Goal: Navigation & Orientation: Find specific page/section

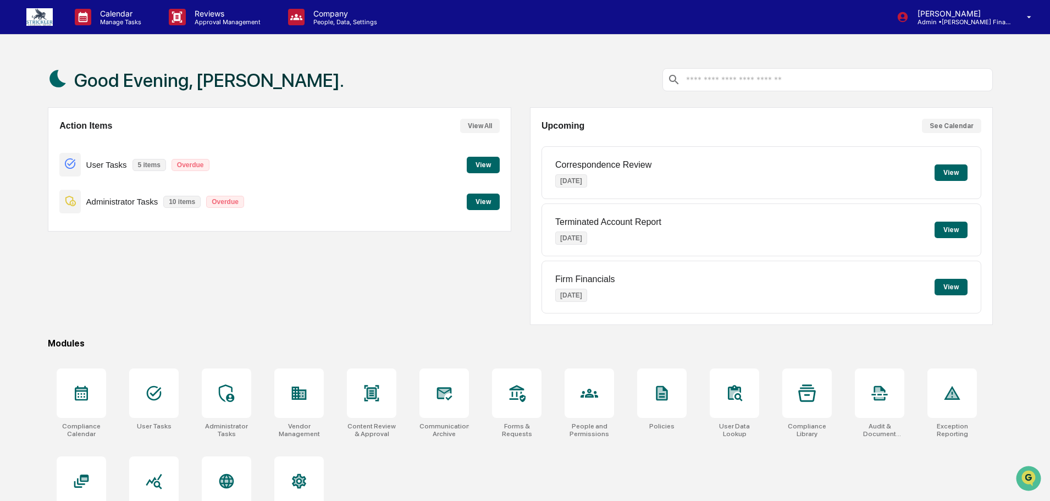
click at [43, 16] on img at bounding box center [39, 17] width 26 height 18
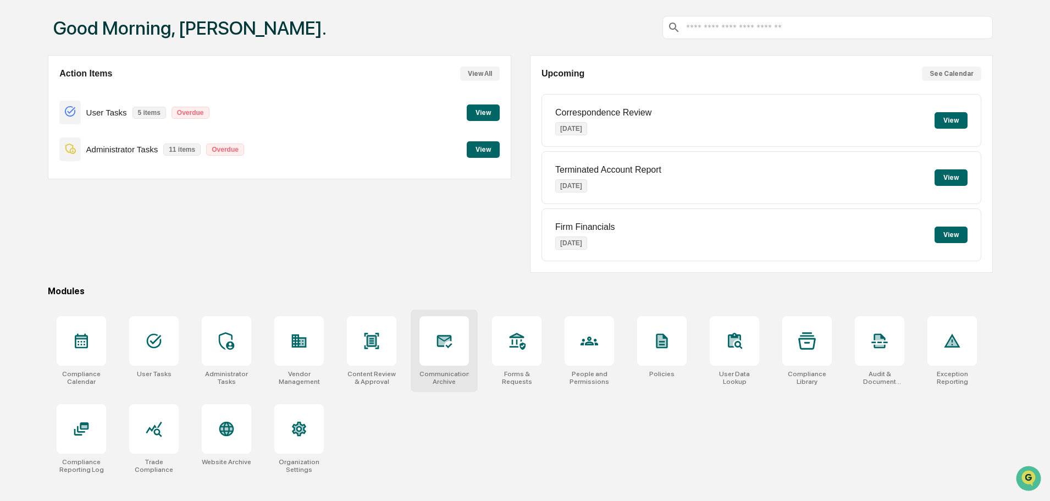
click at [428, 332] on div at bounding box center [444, 340] width 49 height 49
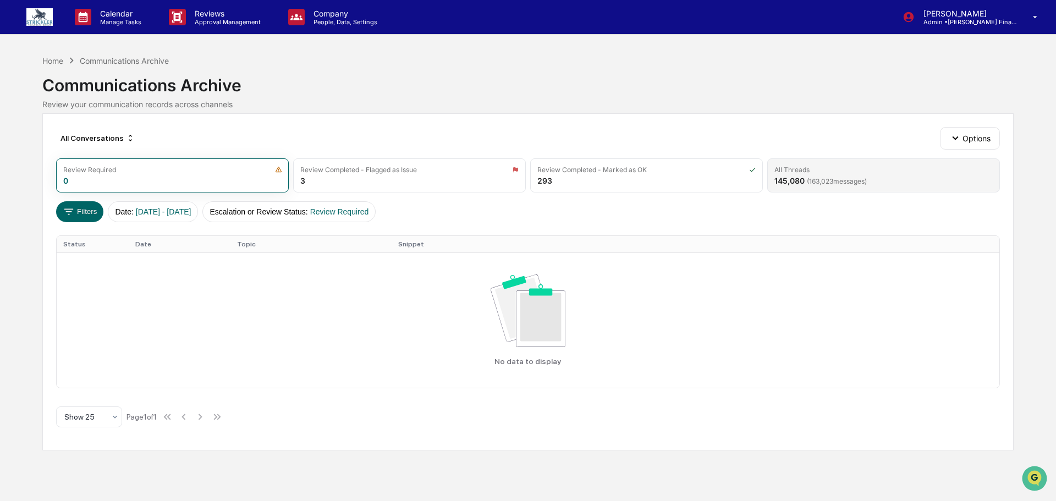
click at [860, 180] on div "All Threads 145,080 ( 163,023 messages)" at bounding box center [883, 175] width 233 height 34
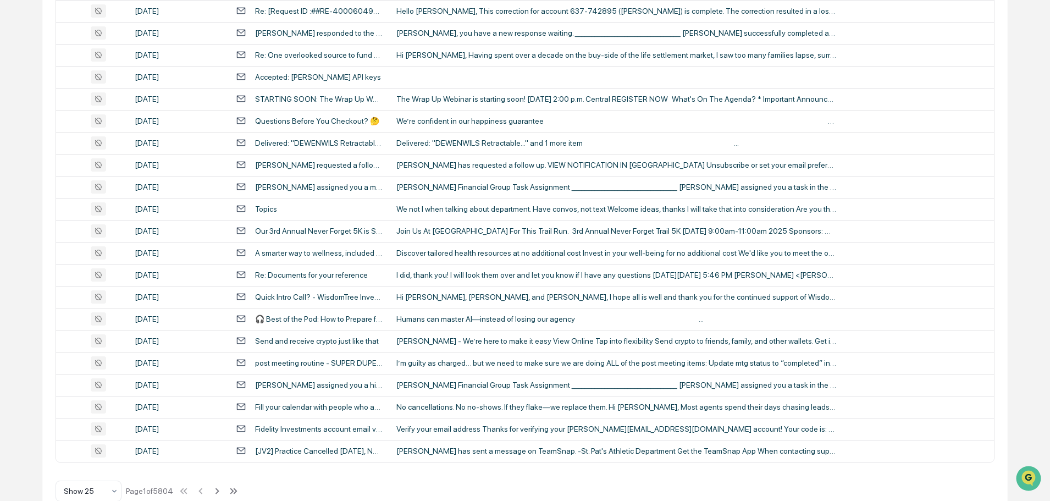
scroll to position [341, 0]
click at [500, 213] on div "We not I when talking about department. Have convos, not text Welcome ideas, th…" at bounding box center [617, 208] width 440 height 9
click at [25, 90] on div "Calendar Manage Tasks Reviews Approval Management Company People, Data, Setting…" at bounding box center [525, 91] width 1050 height 865
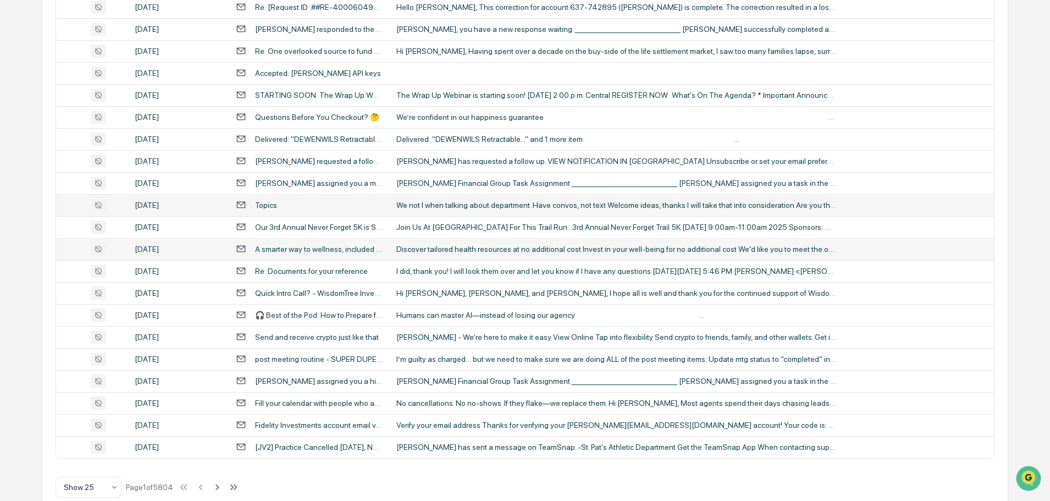
scroll to position [373, 0]
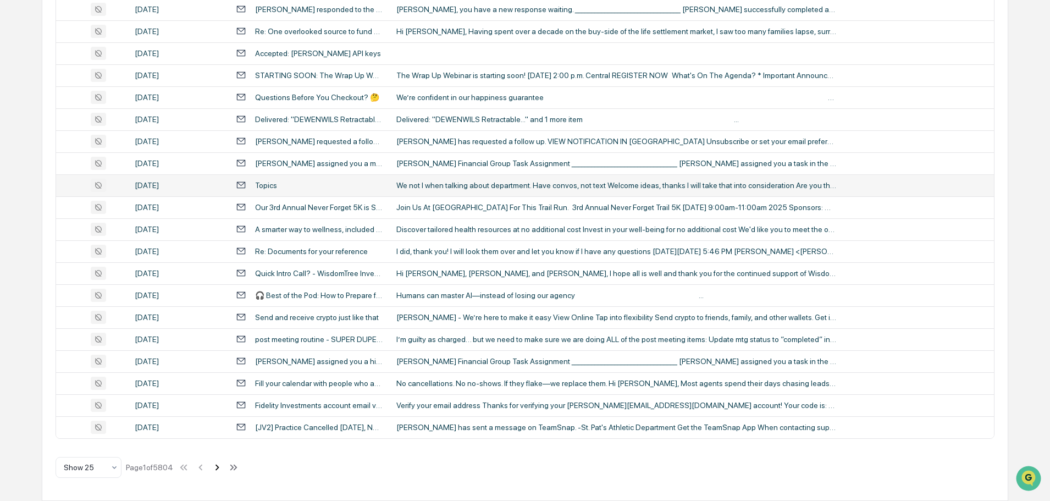
click at [223, 466] on icon at bounding box center [217, 467] width 12 height 12
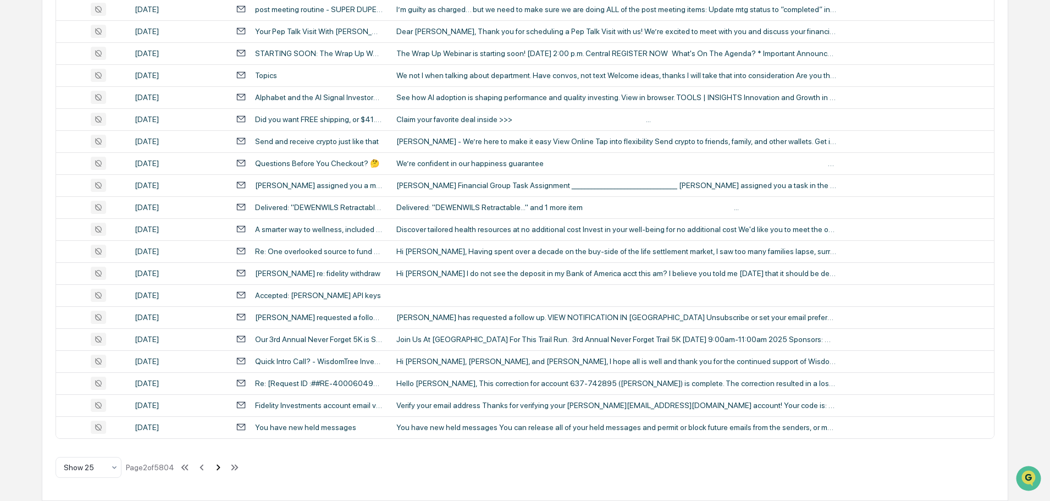
click at [224, 469] on icon at bounding box center [218, 467] width 12 height 12
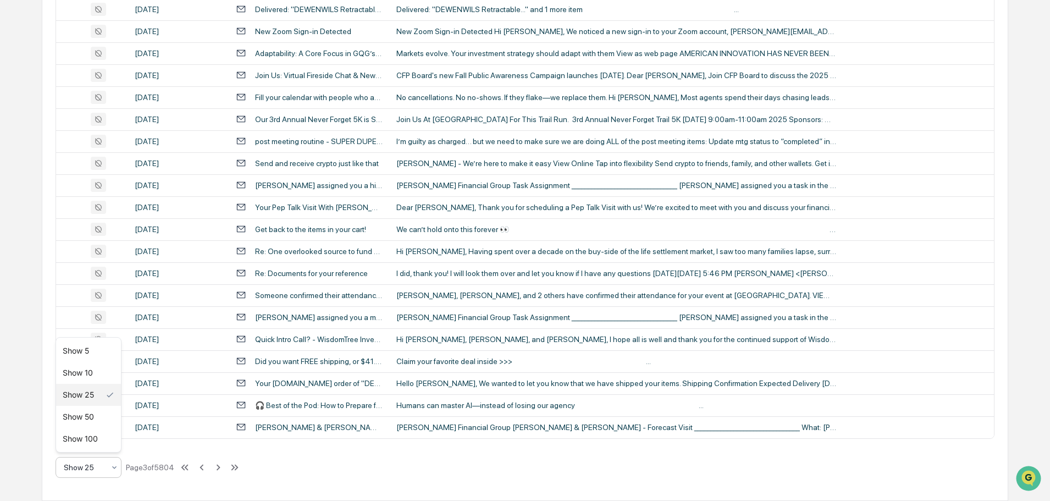
click at [106, 471] on div "Show 25" at bounding box center [84, 467] width 52 height 15
click at [100, 434] on div "Show 100" at bounding box center [88, 439] width 65 height 22
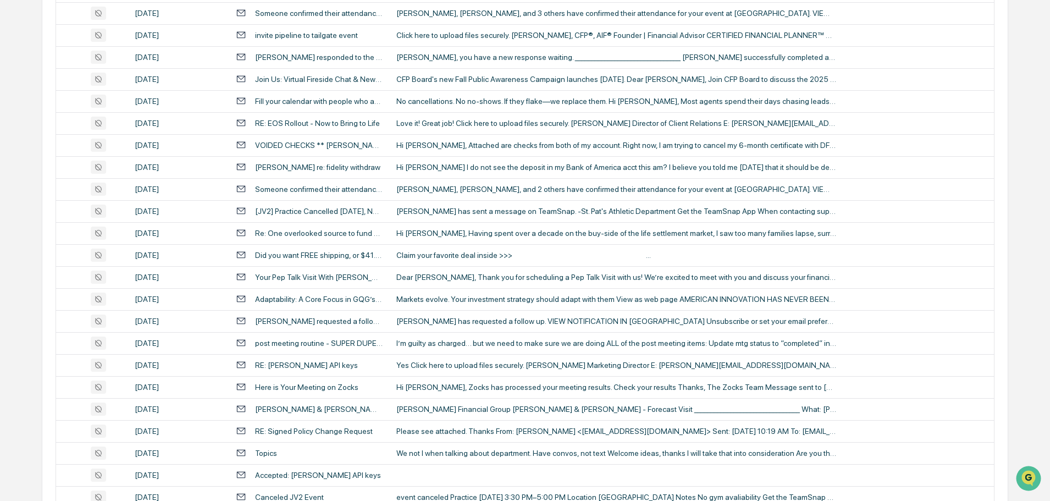
scroll to position [2023, 0]
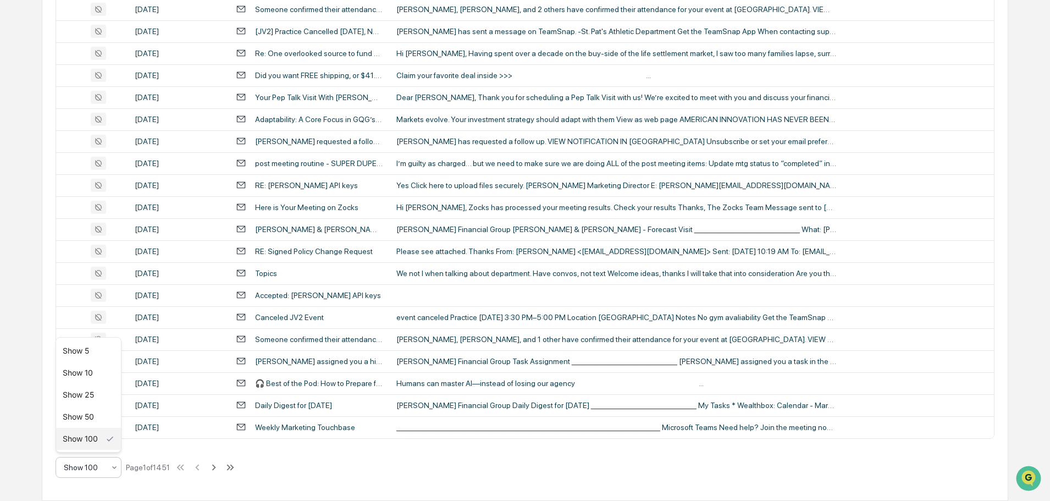
click at [117, 467] on icon at bounding box center [114, 467] width 9 height 9
click at [220, 472] on icon at bounding box center [214, 467] width 12 height 12
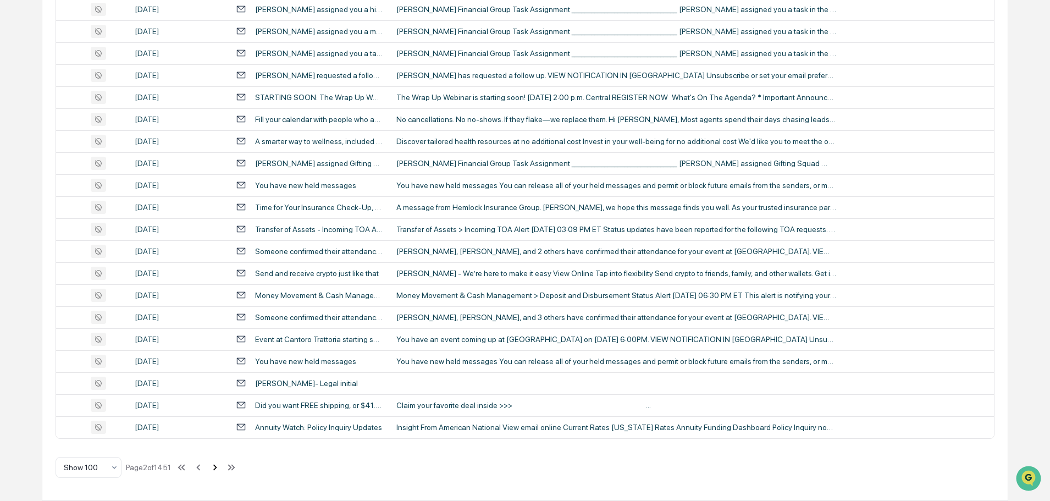
click at [221, 472] on icon at bounding box center [215, 467] width 12 height 12
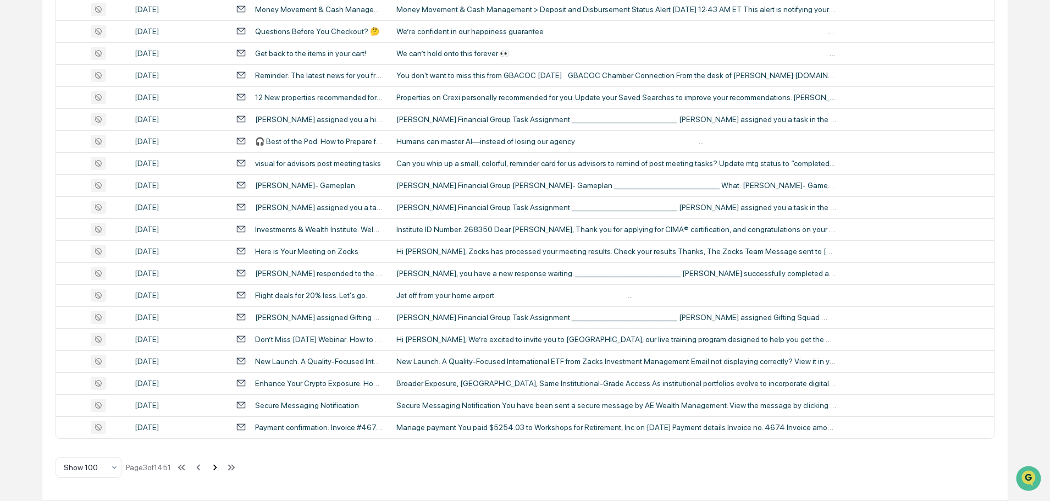
click at [221, 474] on icon at bounding box center [215, 467] width 12 height 12
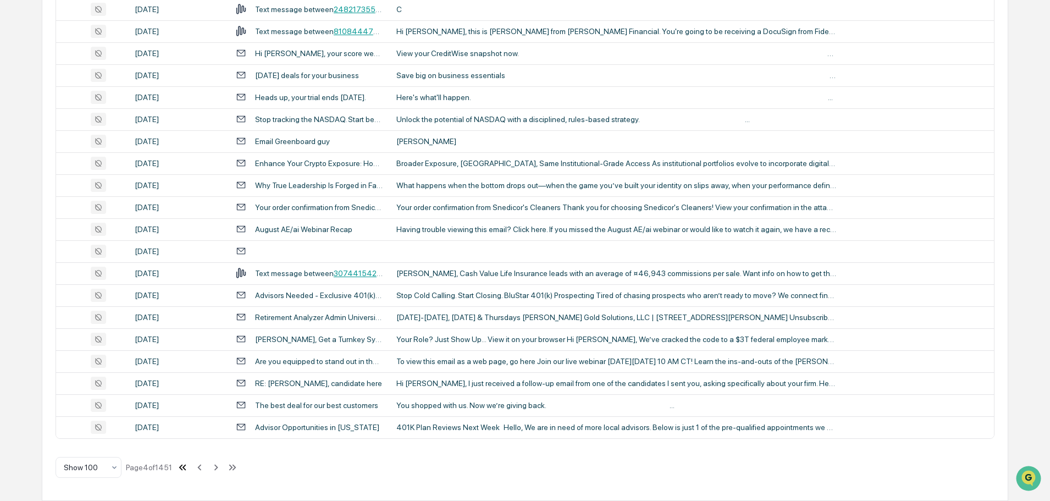
click at [188, 467] on icon at bounding box center [183, 467] width 12 height 12
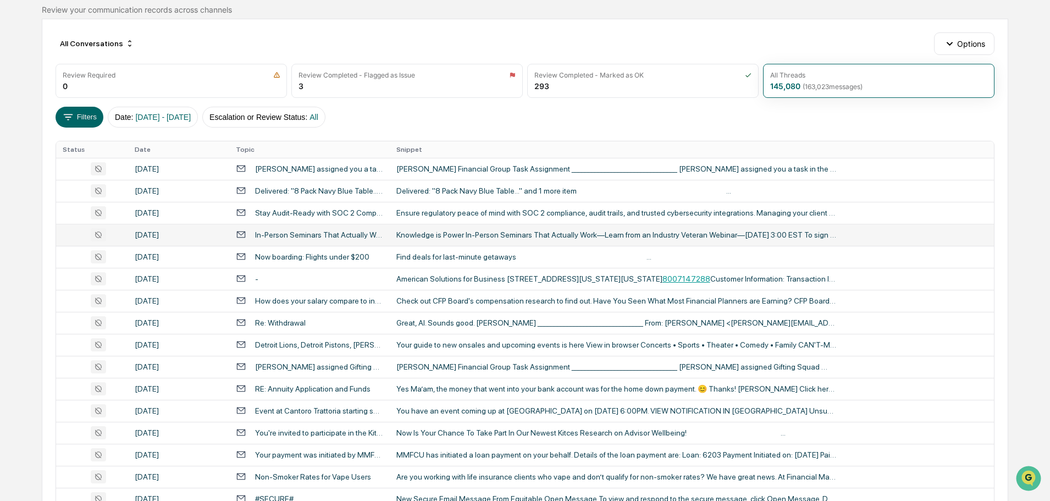
scroll to position [0, 0]
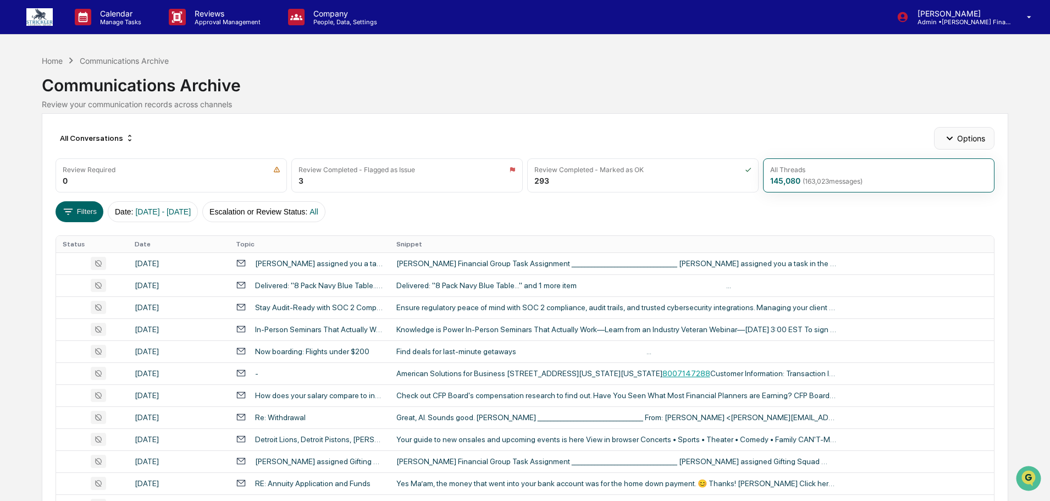
click at [962, 145] on button "Options" at bounding box center [964, 138] width 60 height 22
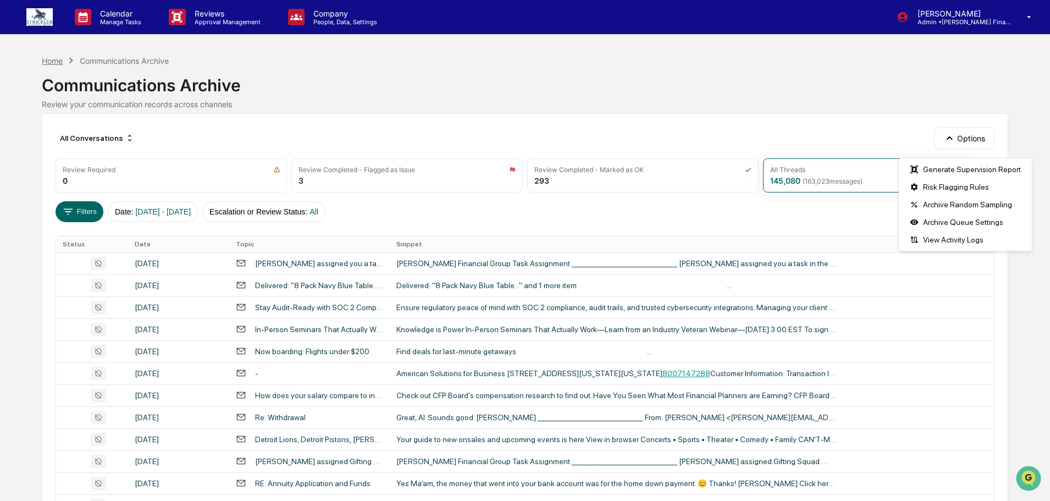
click at [51, 64] on div "Home" at bounding box center [52, 60] width 21 height 9
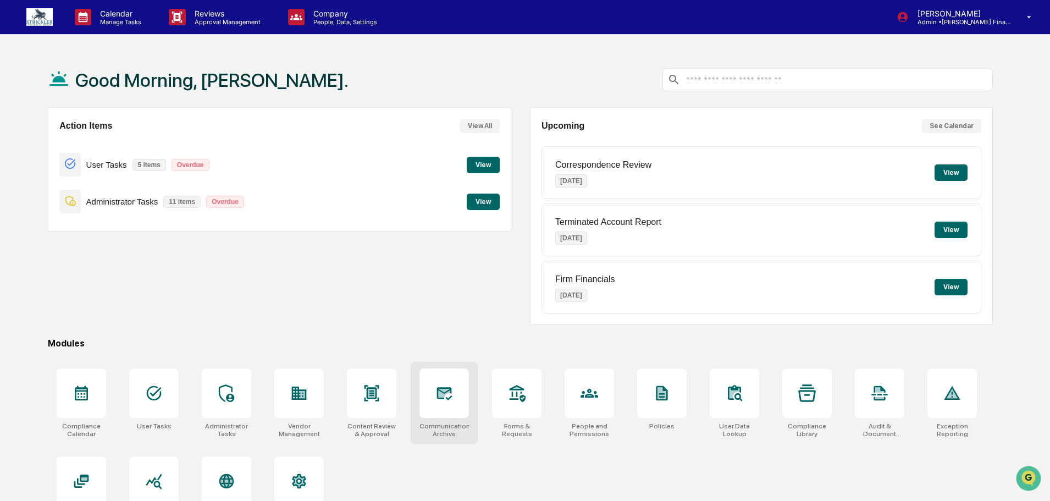
click at [445, 397] on icon at bounding box center [445, 393] width 18 height 18
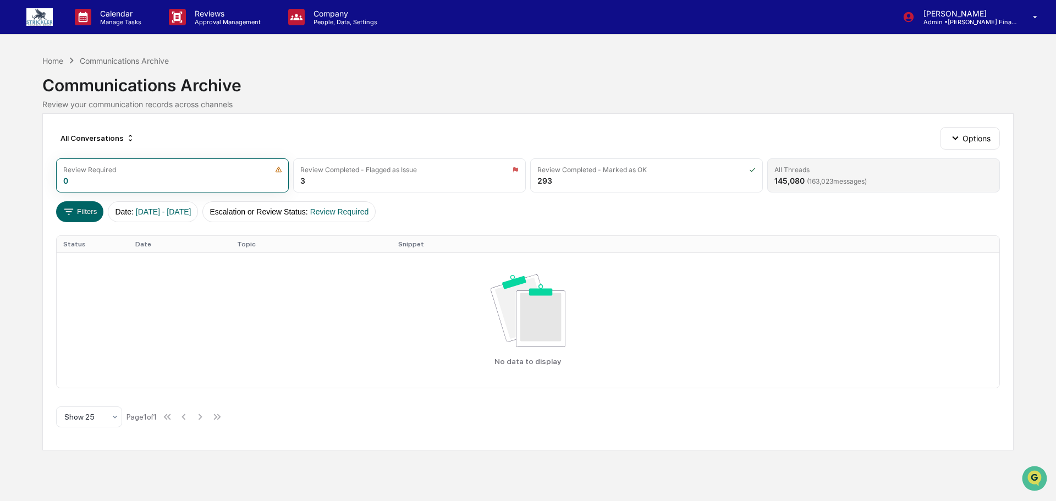
click at [838, 174] on div "All Threads" at bounding box center [883, 170] width 218 height 8
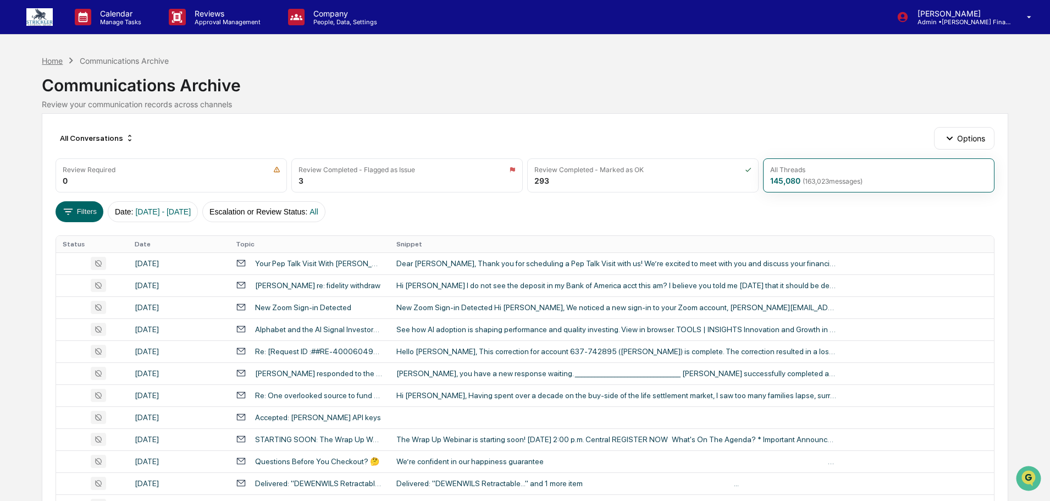
click at [56, 60] on div "Home" at bounding box center [52, 60] width 21 height 9
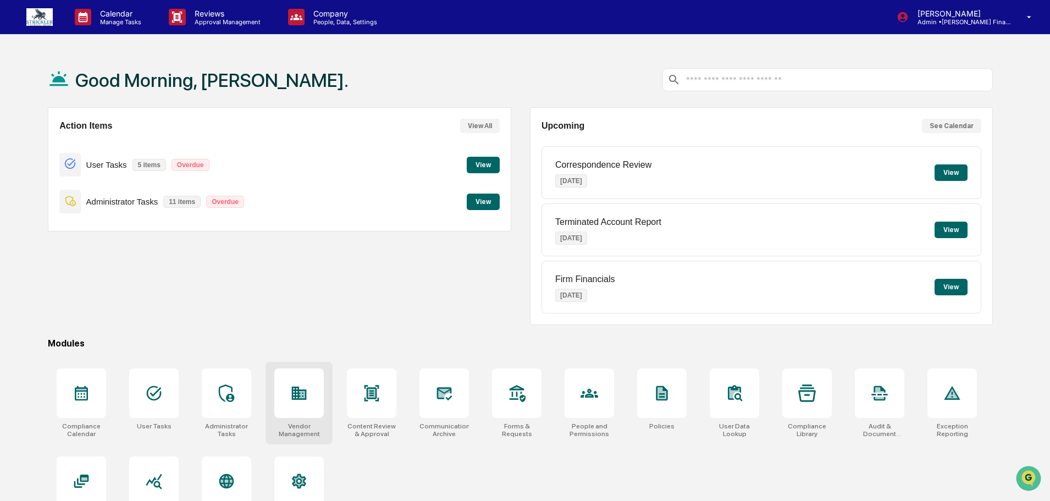
click at [302, 404] on div at bounding box center [298, 392] width 49 height 49
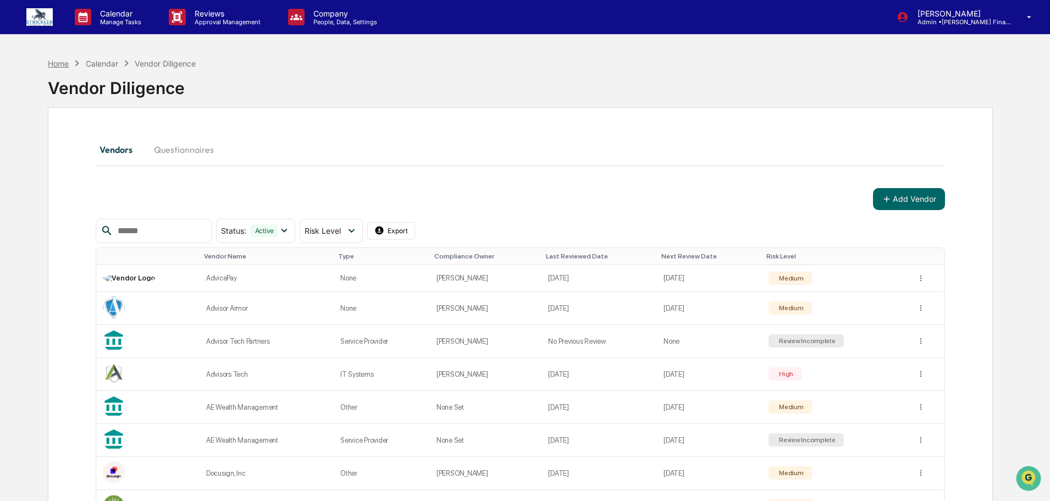
click at [52, 63] on div "Home" at bounding box center [58, 63] width 21 height 9
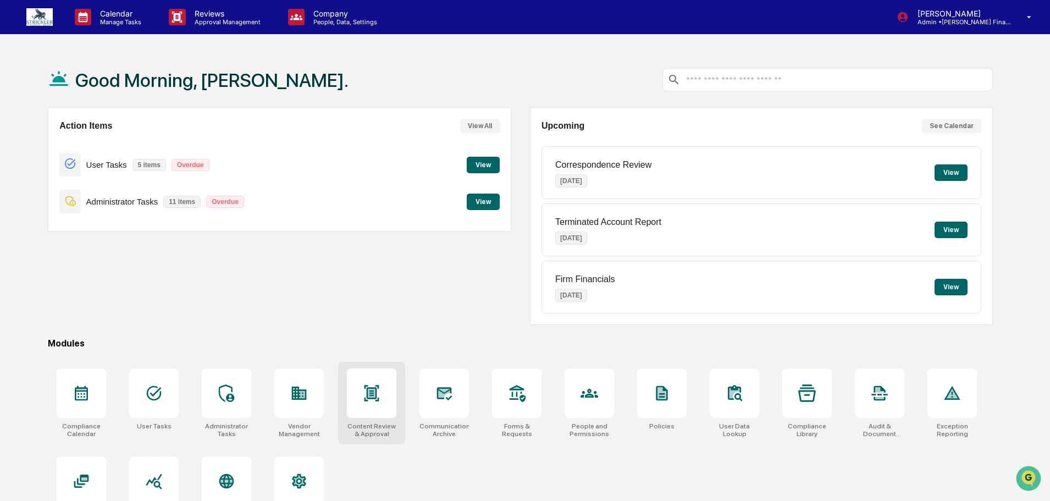
click at [373, 401] on icon at bounding box center [372, 393] width 18 height 18
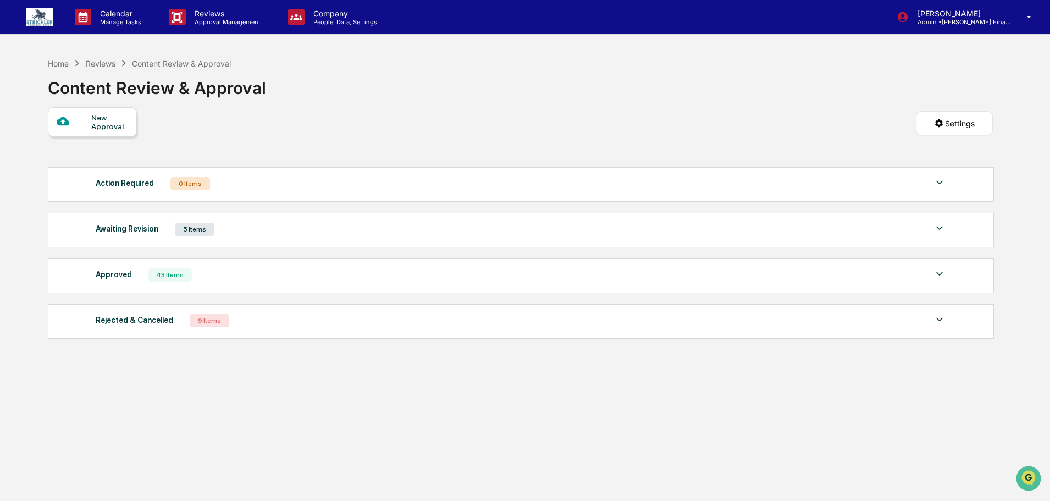
click at [933, 268] on img at bounding box center [939, 273] width 13 height 13
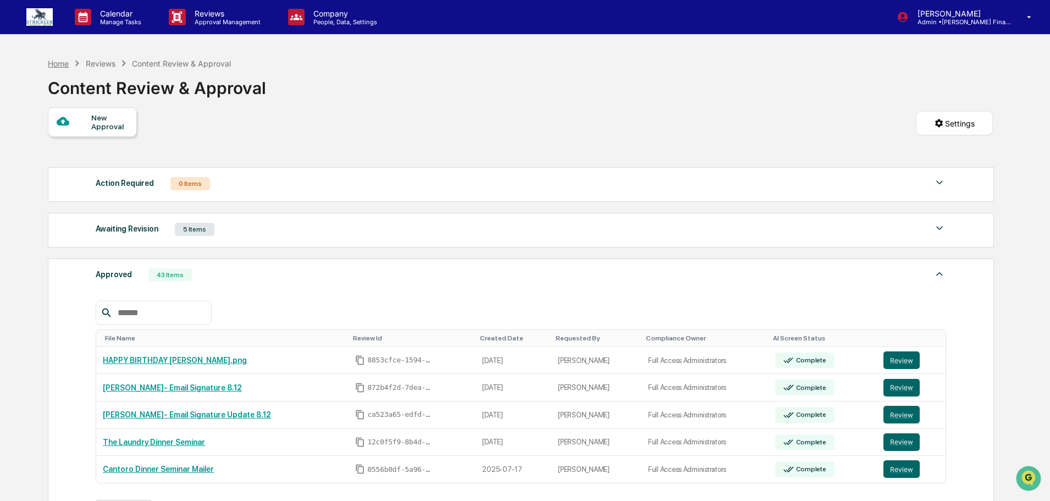
click at [60, 65] on div "Home" at bounding box center [58, 63] width 21 height 9
